Goal: Navigation & Orientation: Go to known website

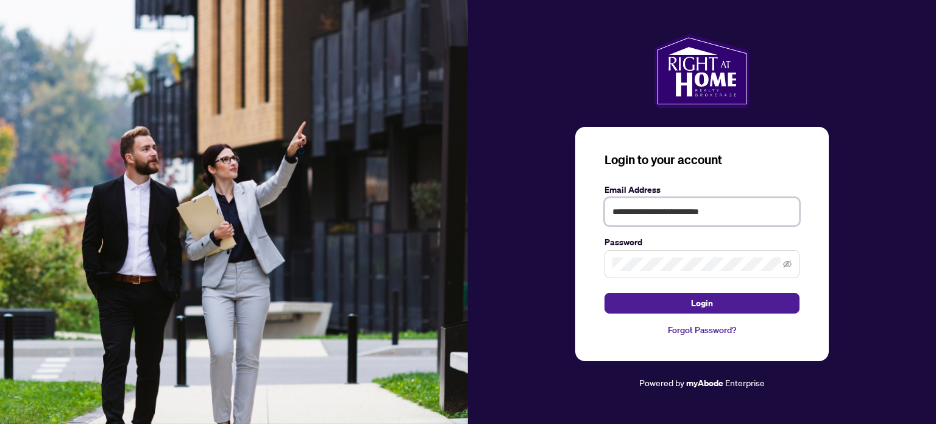
click at [700, 207] on input "**********" at bounding box center [701, 211] width 195 height 28
paste input "**********"
type input "**********"
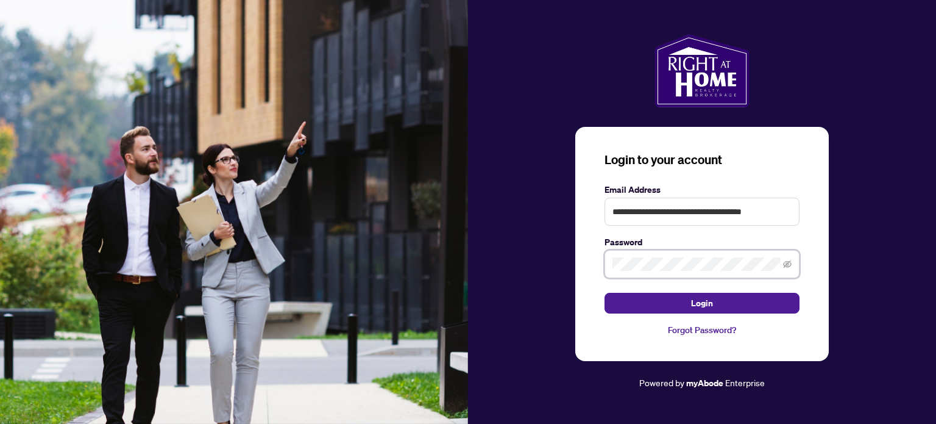
click at [604, 292] on button "Login" at bounding box center [701, 302] width 195 height 21
